Goal: Information Seeking & Learning: Learn about a topic

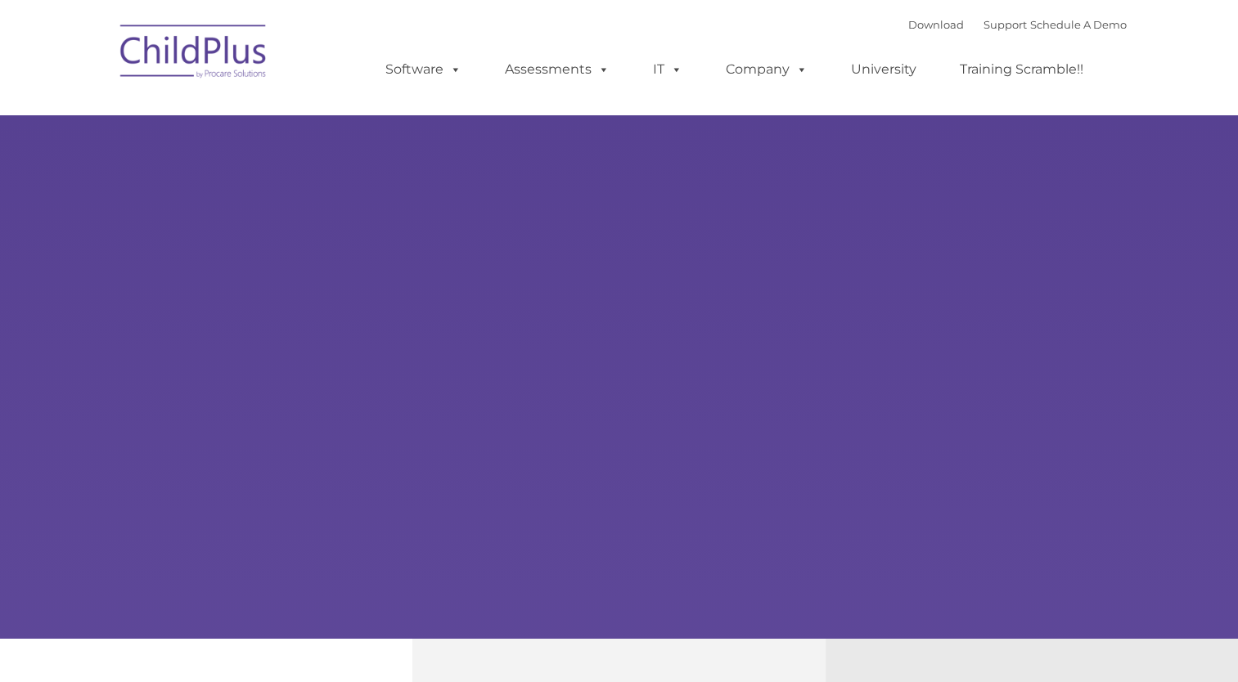
type input ""
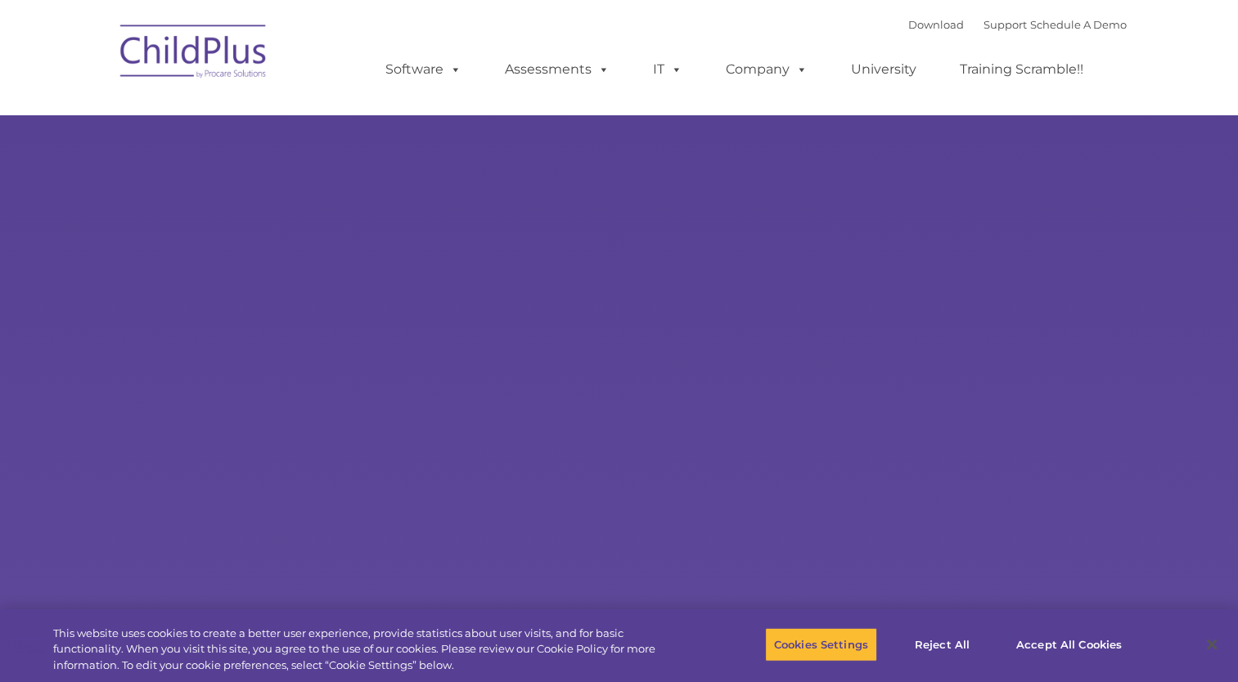
select select "MEDIUM"
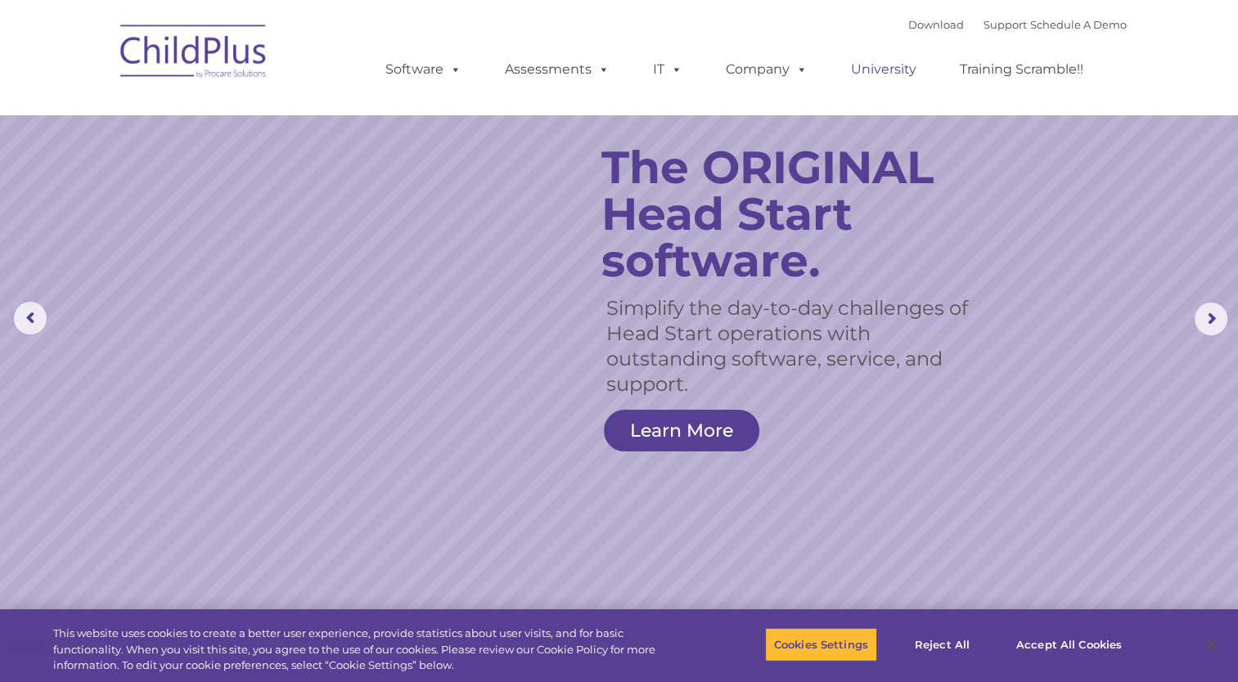
click at [884, 70] on link "University" at bounding box center [883, 69] width 98 height 33
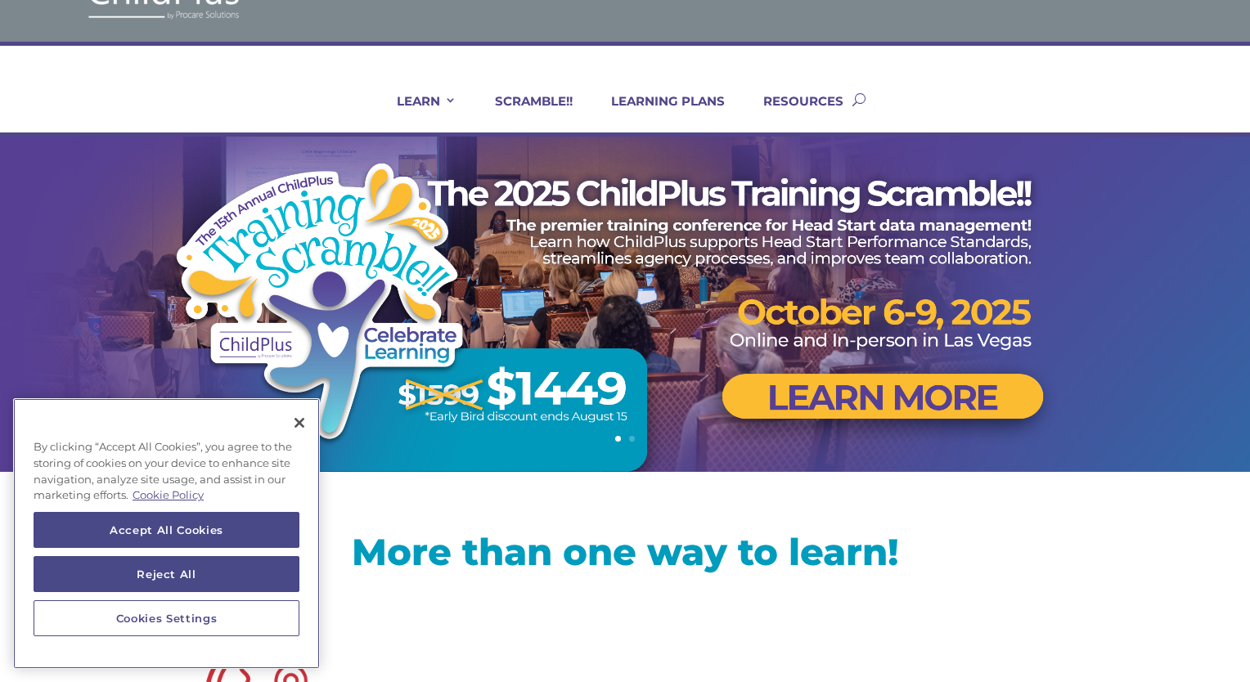
scroll to position [62, 0]
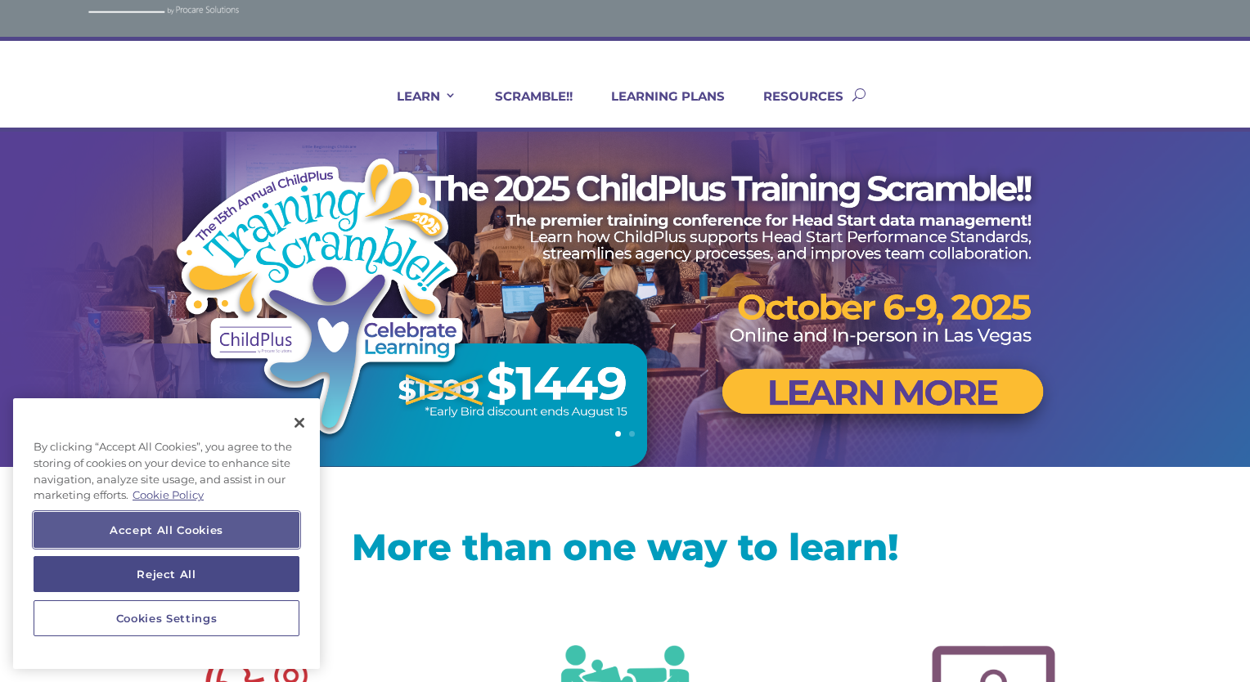
click at [200, 532] on button "Accept All Cookies" at bounding box center [167, 530] width 266 height 36
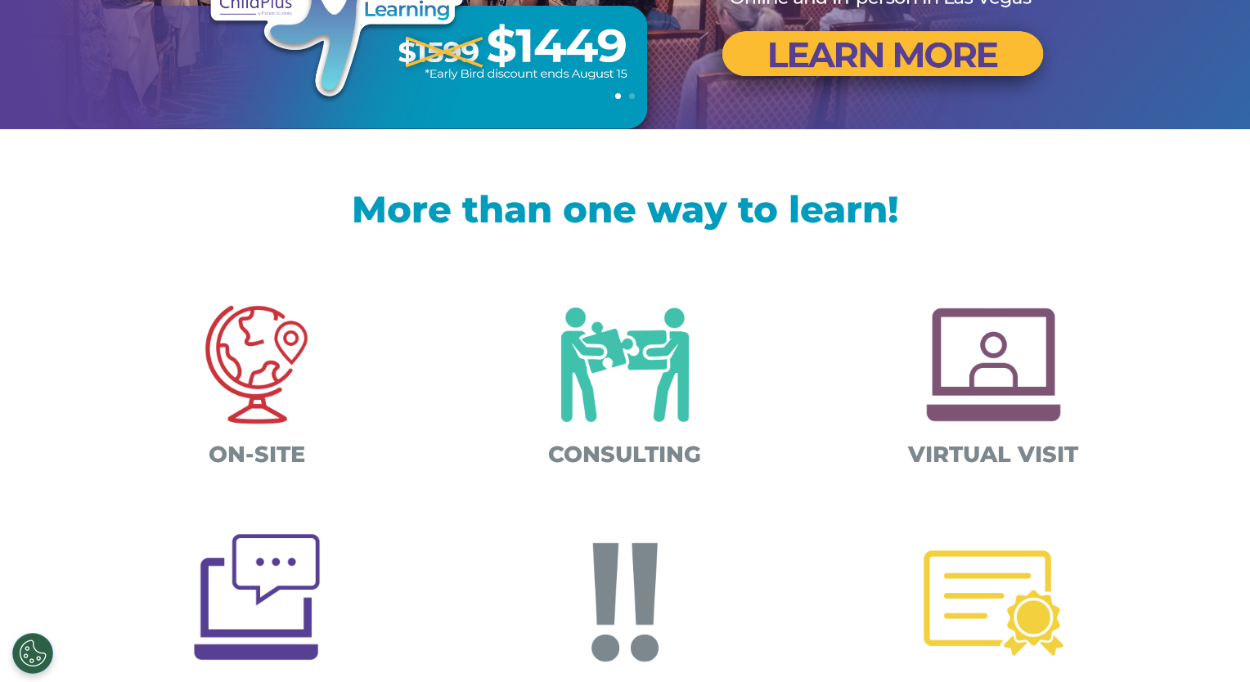
scroll to position [398, 0]
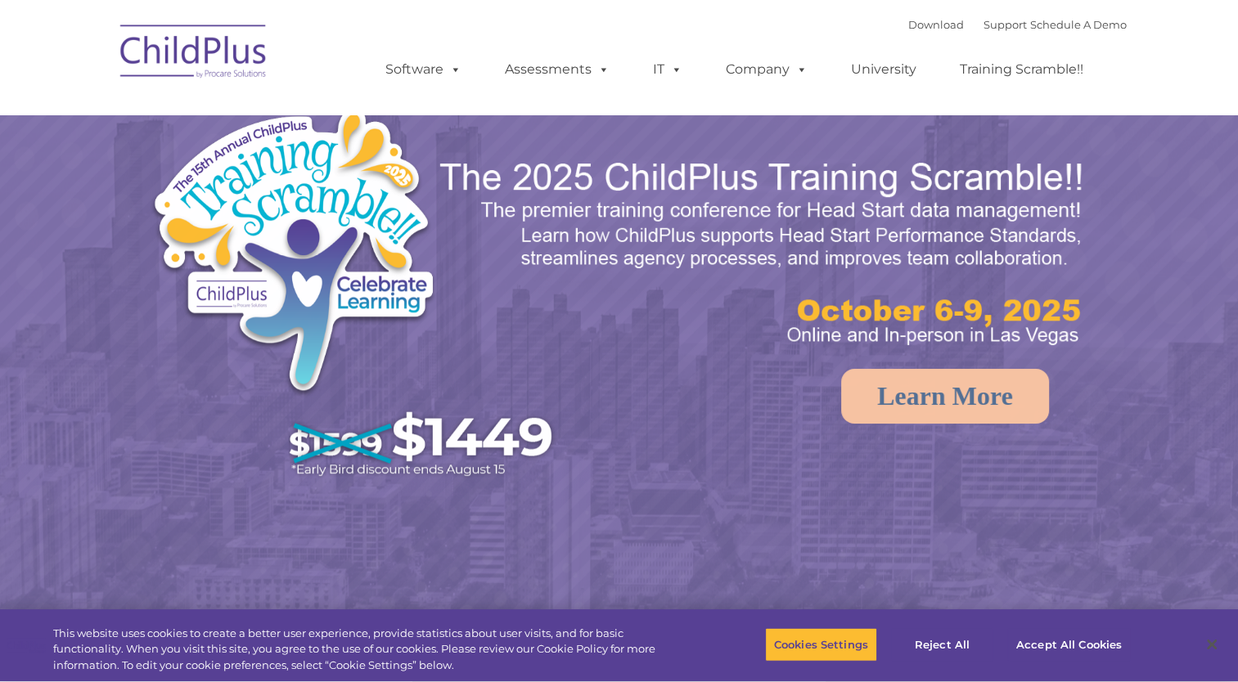
select select "MEDIUM"
